Goal: Check status: Check status

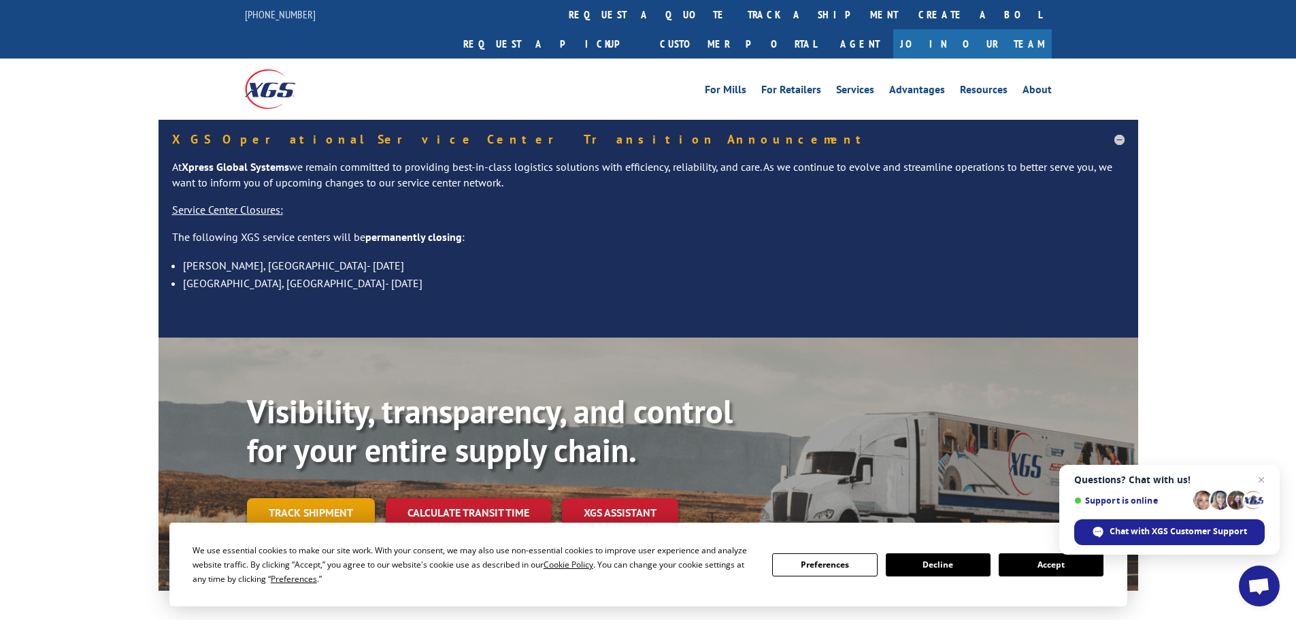
click at [316, 498] on link "Track shipment" at bounding box center [311, 512] width 128 height 29
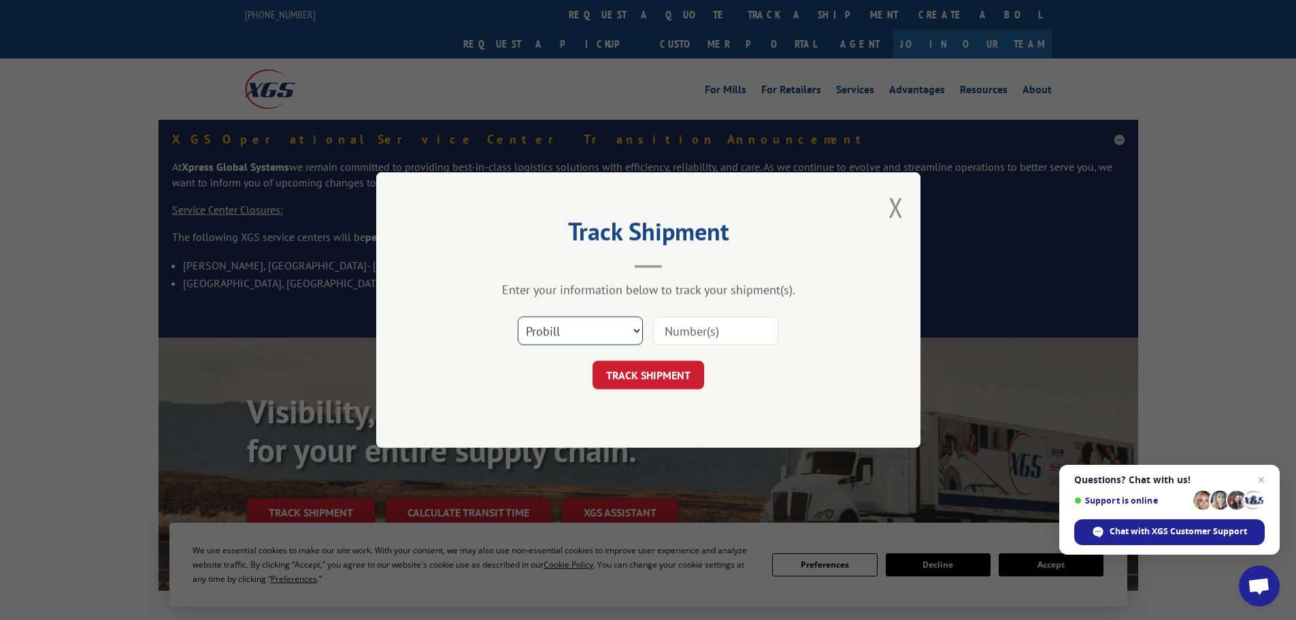
click at [584, 331] on select "Select category... Probill BOL PO" at bounding box center [580, 330] width 125 height 29
select select "po"
click at [518, 316] on select "Select category... Probill BOL PO" at bounding box center [580, 330] width 125 height 29
drag, startPoint x: 730, startPoint y: 318, endPoint x: 725, endPoint y: 324, distance: 7.4
click at [725, 324] on input at bounding box center [715, 330] width 125 height 29
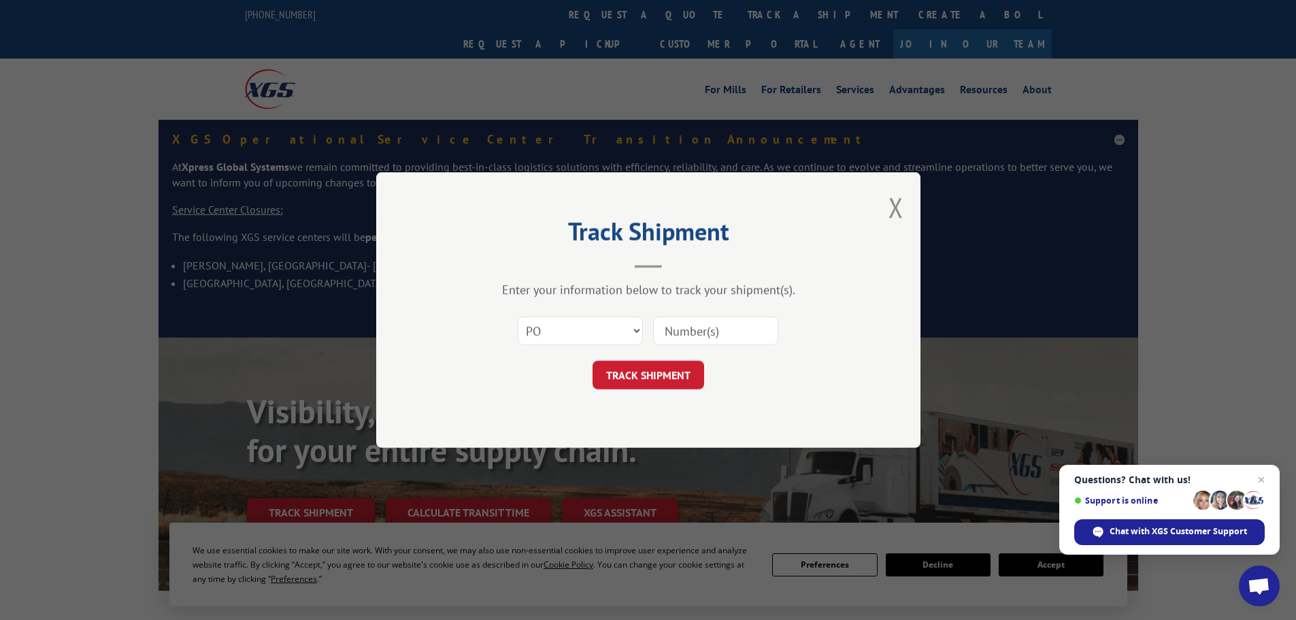
paste input "49509957"
type input "49509957"
click at [676, 376] on button "TRACK SHIPMENT" at bounding box center [649, 375] width 112 height 29
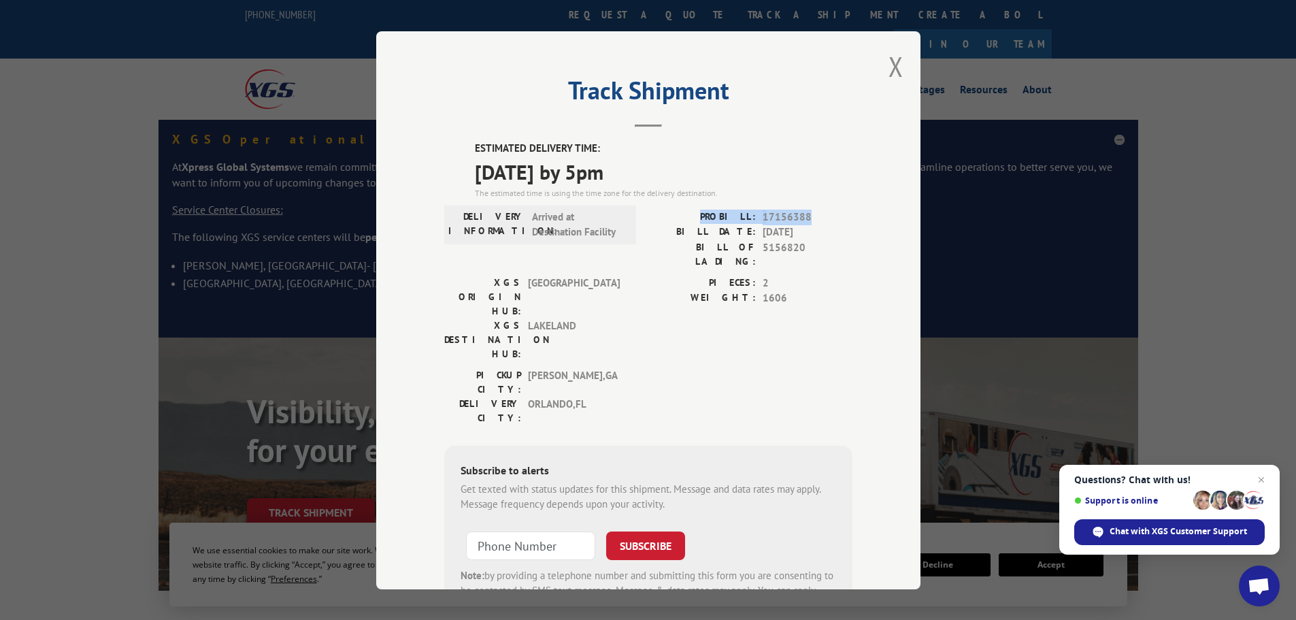
drag, startPoint x: 802, startPoint y: 217, endPoint x: 713, endPoint y: 216, distance: 89.2
click at [713, 216] on div "PROBILL: 17156388" at bounding box center [751, 217] width 204 height 16
copy div "PROBILL: 17156388"
